Goal: Task Accomplishment & Management: Use online tool/utility

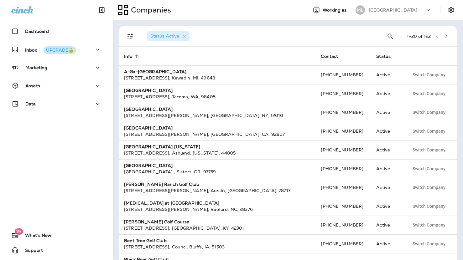
click at [391, 6] on div "Muskego Lakes Country Club" at bounding box center [397, 9] width 56 height 9
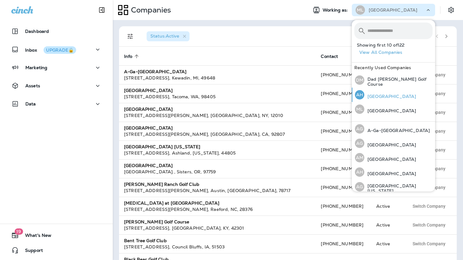
click at [386, 94] on p "[GEOGRAPHIC_DATA]" at bounding box center [390, 96] width 52 height 5
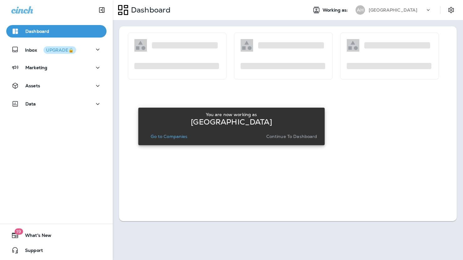
click at [283, 139] on p "Continue to Dashboard" at bounding box center [291, 136] width 51 height 5
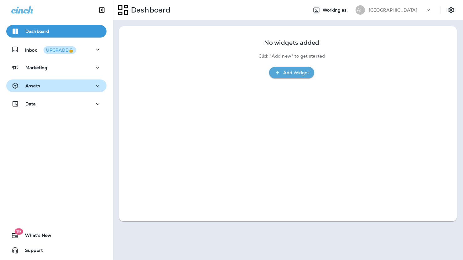
click at [40, 85] on div "Assets" at bounding box center [56, 86] width 90 height 8
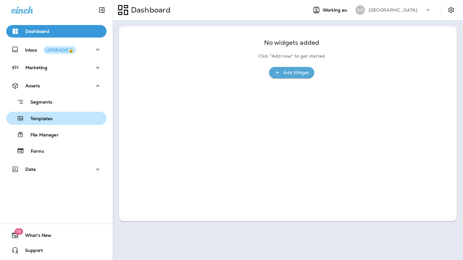
click at [46, 118] on p "Templates" at bounding box center [38, 119] width 29 height 6
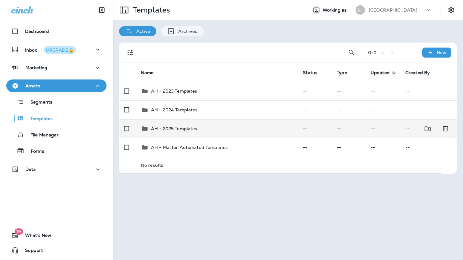
click at [180, 132] on div "AH - 2025 Templates" at bounding box center [174, 129] width 46 height 8
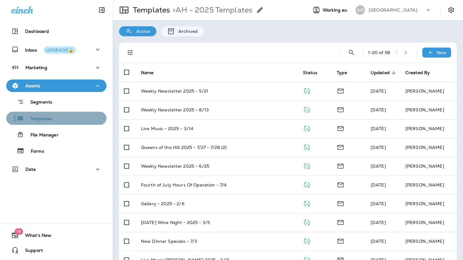
click at [46, 117] on p "Templates" at bounding box center [38, 119] width 29 height 6
click at [29, 118] on p "Templates" at bounding box center [38, 119] width 29 height 6
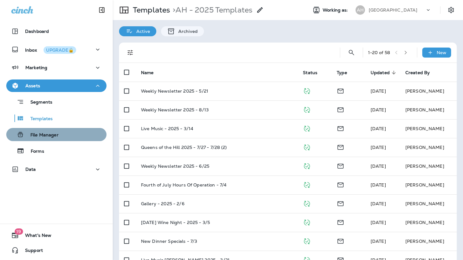
click at [37, 133] on p "File Manager" at bounding box center [41, 136] width 34 height 6
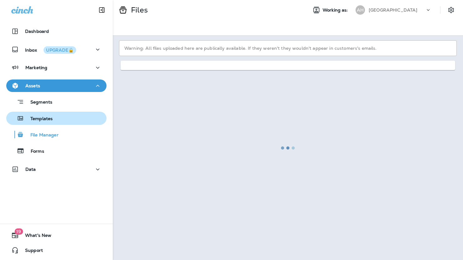
click at [39, 119] on p "Templates" at bounding box center [38, 119] width 29 height 6
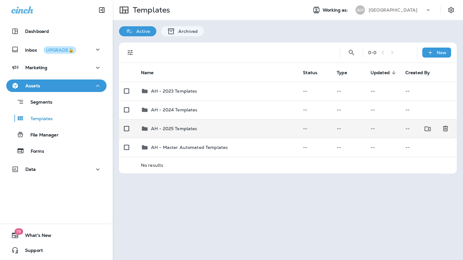
click at [162, 135] on td "AH - 2025 Templates" at bounding box center [217, 128] width 162 height 19
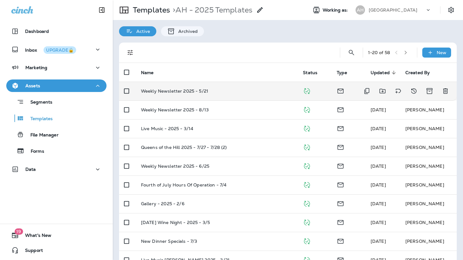
click at [169, 94] on p "Weekly Newsletter 2025 - 5/21" at bounding box center [174, 91] width 67 height 5
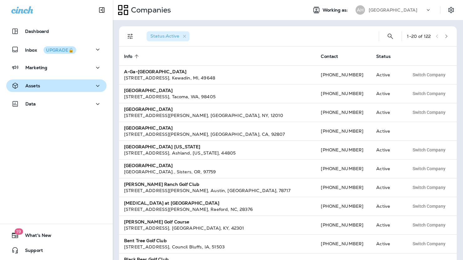
click at [74, 90] on div "Assets" at bounding box center [56, 86] width 90 height 8
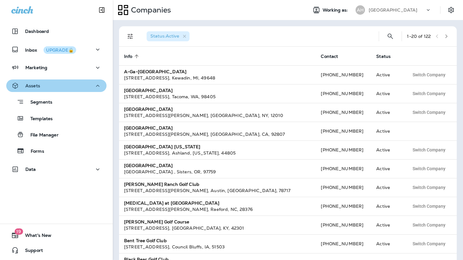
click at [74, 90] on div "Assets" at bounding box center [56, 86] width 90 height 8
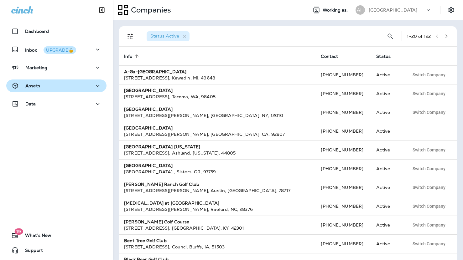
click at [54, 87] on div "Assets" at bounding box center [56, 86] width 90 height 8
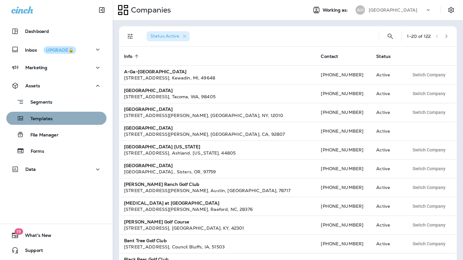
click at [42, 119] on p "Templates" at bounding box center [38, 119] width 29 height 6
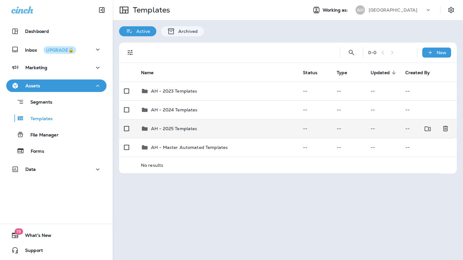
click at [183, 133] on td "AH - 2025 Templates" at bounding box center [217, 128] width 162 height 19
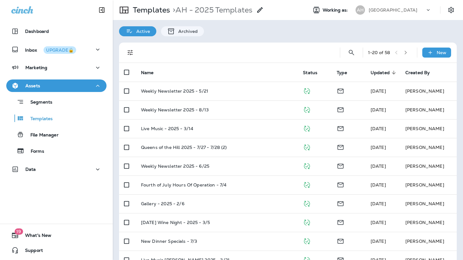
click at [408, 53] on icon "button" at bounding box center [406, 52] width 4 height 4
click at [397, 55] on icon "button" at bounding box center [398, 52] width 4 height 4
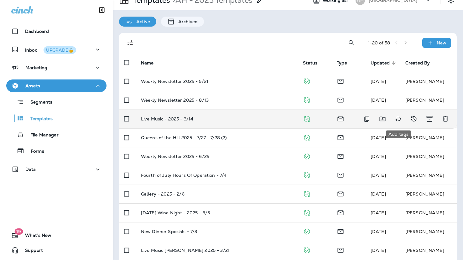
scroll to position [11, 0]
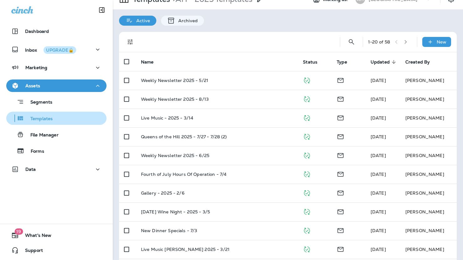
click at [45, 121] on p "Templates" at bounding box center [38, 119] width 29 height 6
click at [65, 120] on div "Templates" at bounding box center [56, 118] width 95 height 9
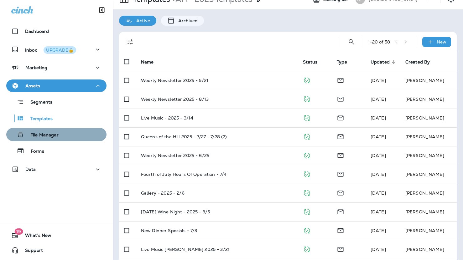
click at [58, 132] on div "File Manager" at bounding box center [56, 134] width 95 height 9
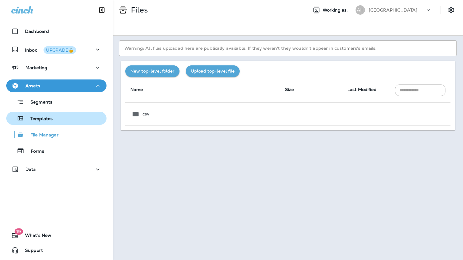
click at [55, 120] on div "Templates" at bounding box center [56, 118] width 95 height 9
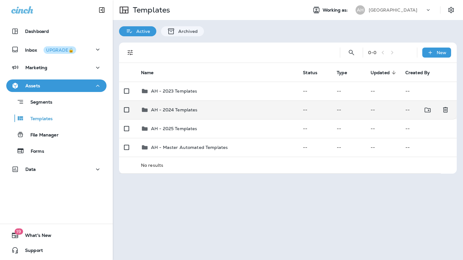
click at [174, 108] on p "AH - 2024 Templates" at bounding box center [174, 109] width 47 height 5
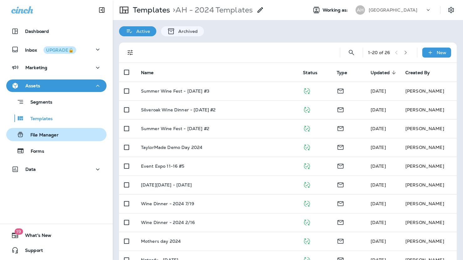
click at [50, 140] on button "File Manager" at bounding box center [56, 134] width 100 height 13
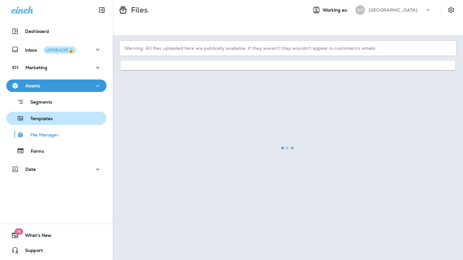
click at [45, 122] on p "Templates" at bounding box center [38, 119] width 29 height 6
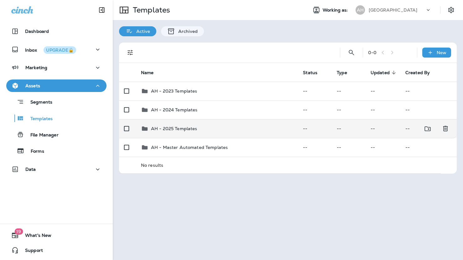
click at [172, 133] on td "AH - 2025 Templates" at bounding box center [217, 128] width 162 height 19
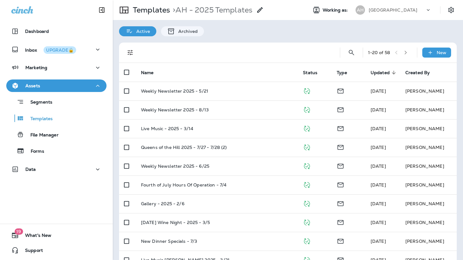
click at [410, 54] on button "button" at bounding box center [405, 52] width 9 height 9
click at [407, 54] on icon "button" at bounding box center [407, 53] width 2 height 4
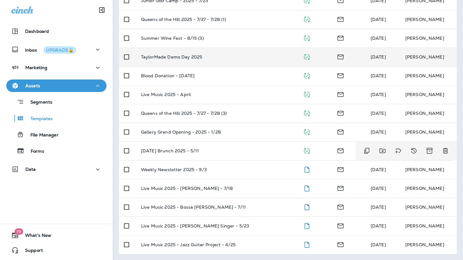
scroll to position [166, 0]
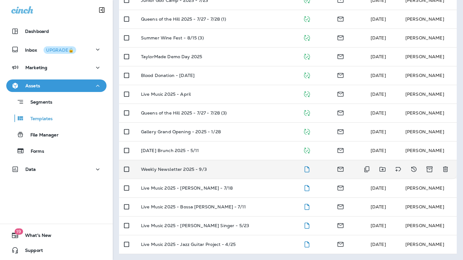
click at [186, 174] on td "Weekly Newsletter 2025 - 9/3" at bounding box center [217, 169] width 162 height 19
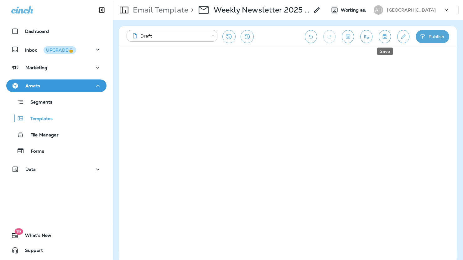
click at [382, 36] on icon "Save" at bounding box center [385, 37] width 7 height 6
